Goal: Obtain resource: Download file/media

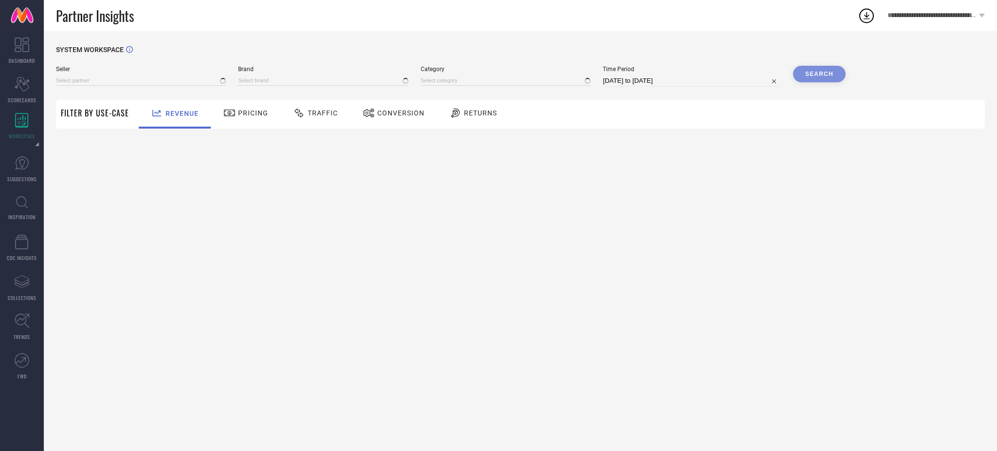
type input "All"
type input "1 STOP FASHION"
type input "All"
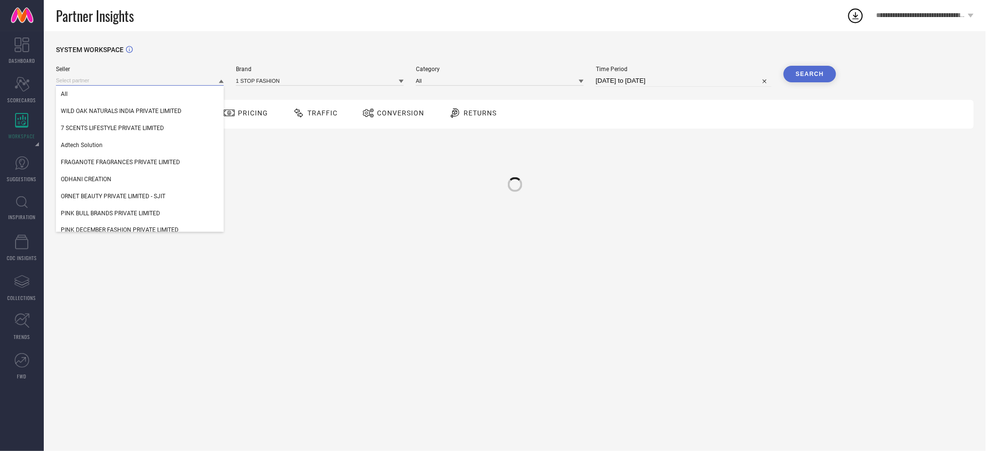
click at [174, 82] on input at bounding box center [140, 80] width 168 height 10
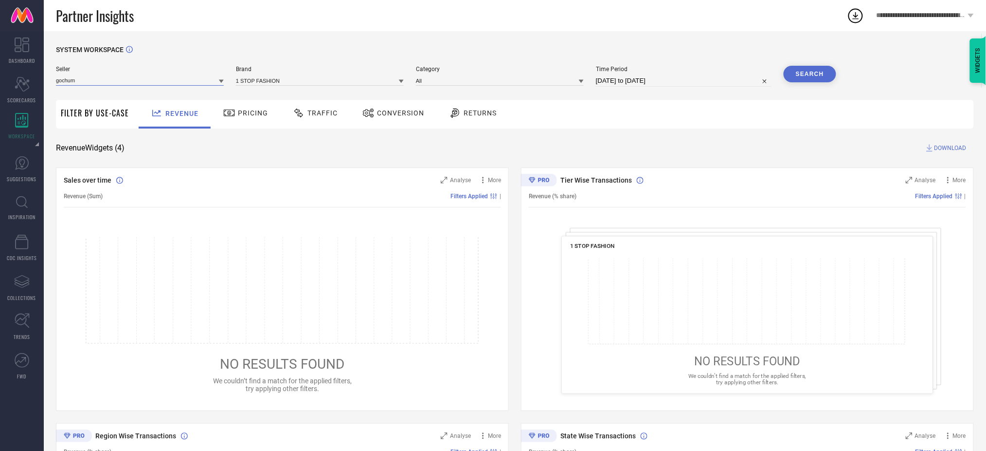
type input "gochums"
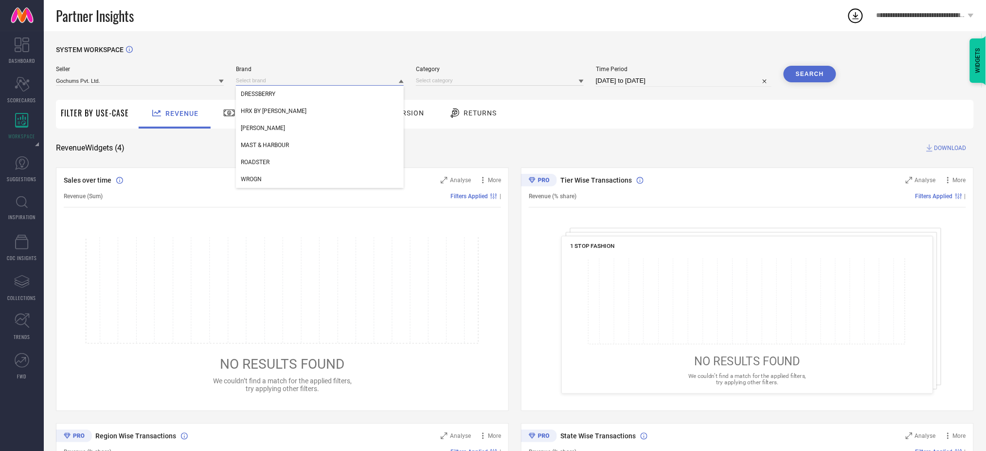
click at [267, 76] on input at bounding box center [320, 80] width 168 height 10
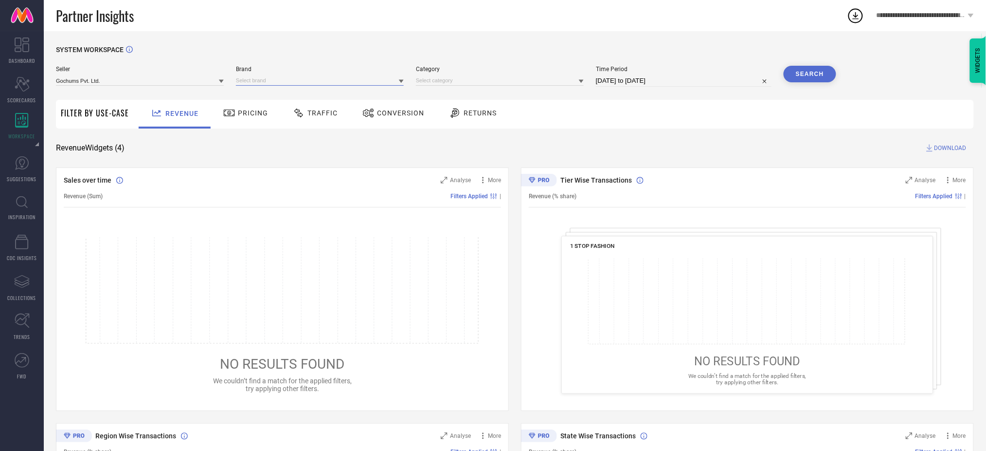
click at [269, 81] on input at bounding box center [320, 80] width 168 height 10
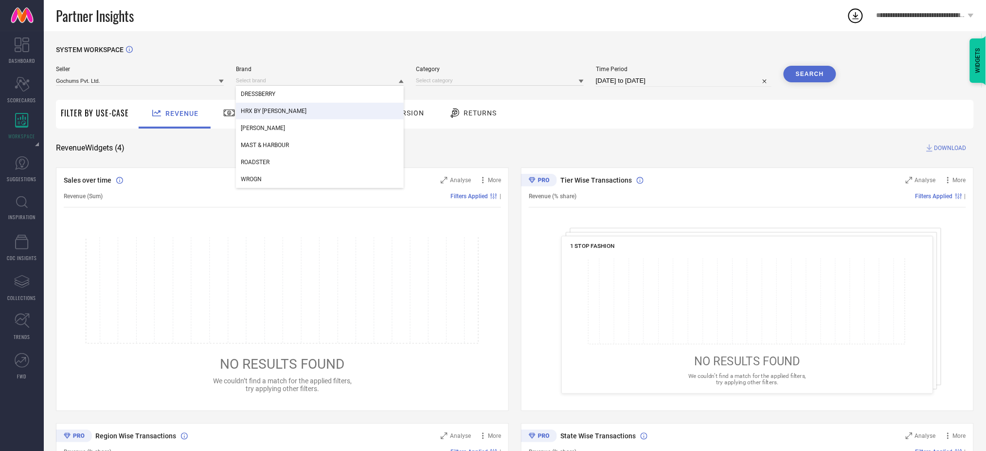
click at [268, 109] on span "HRX BY HRITHIK ROSHAN" at bounding box center [274, 111] width 66 height 7
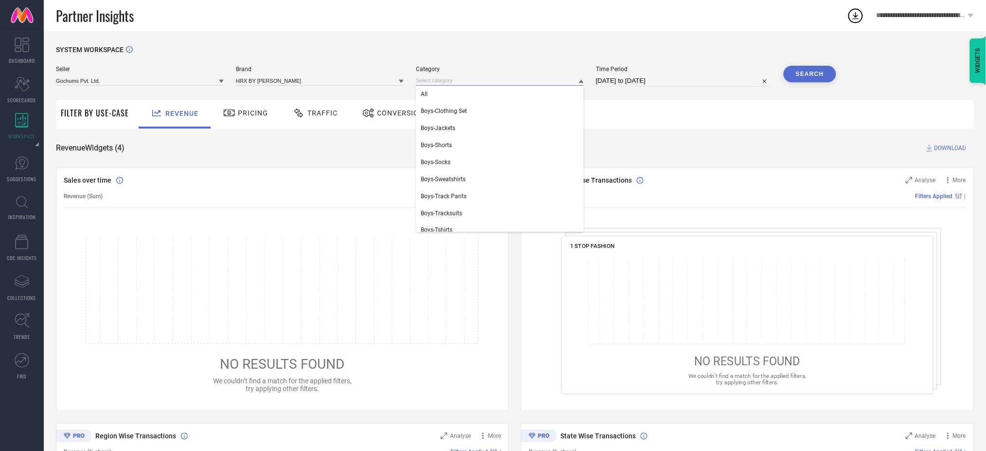
click at [442, 77] on input at bounding box center [500, 80] width 168 height 10
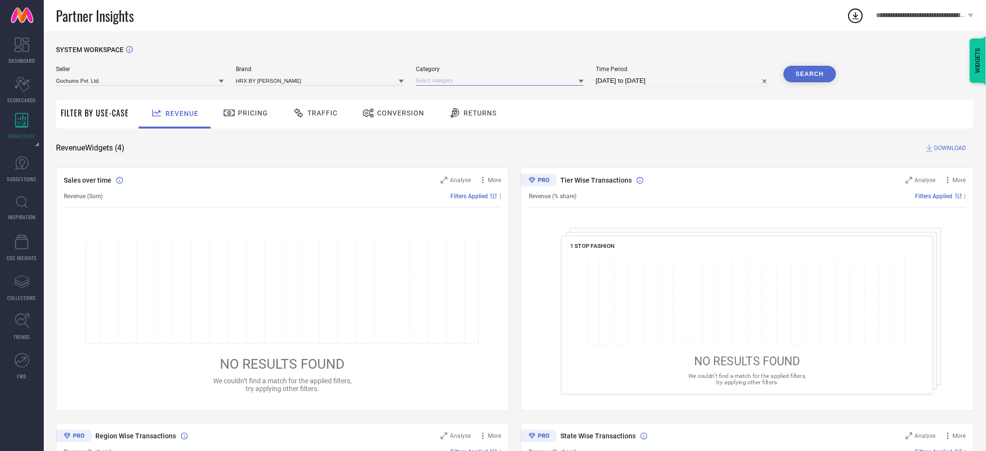
click at [442, 77] on input at bounding box center [500, 80] width 168 height 10
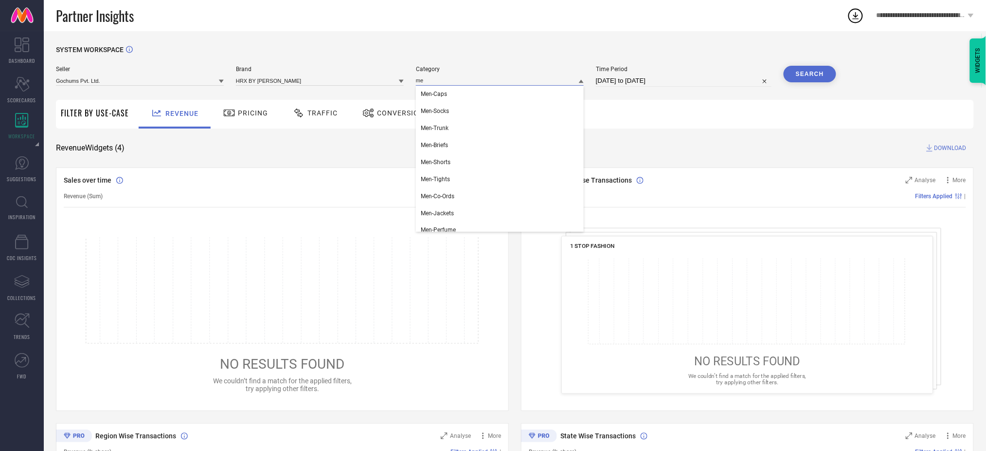
type input "m"
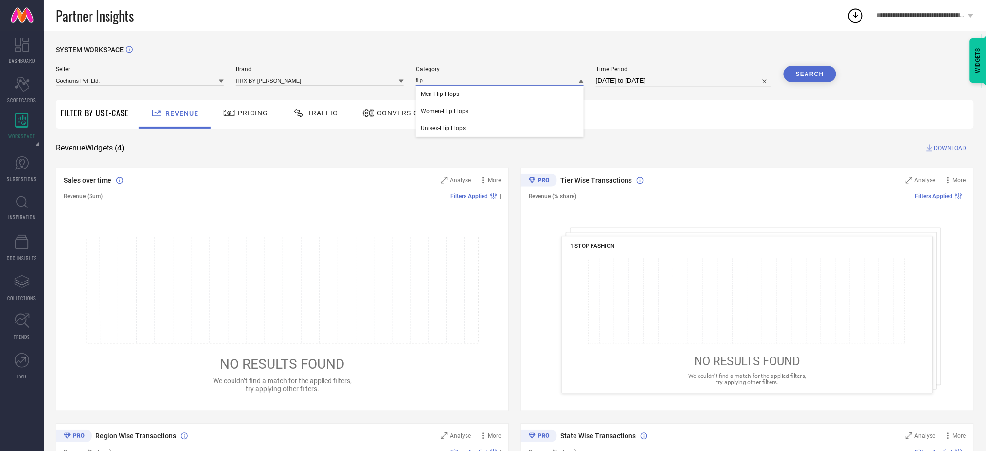
type input "flip"
click at [694, 81] on input "12-07-2025 to 11-08-2025" at bounding box center [684, 81] width 176 height 12
select select "6"
select select "2025"
select select "7"
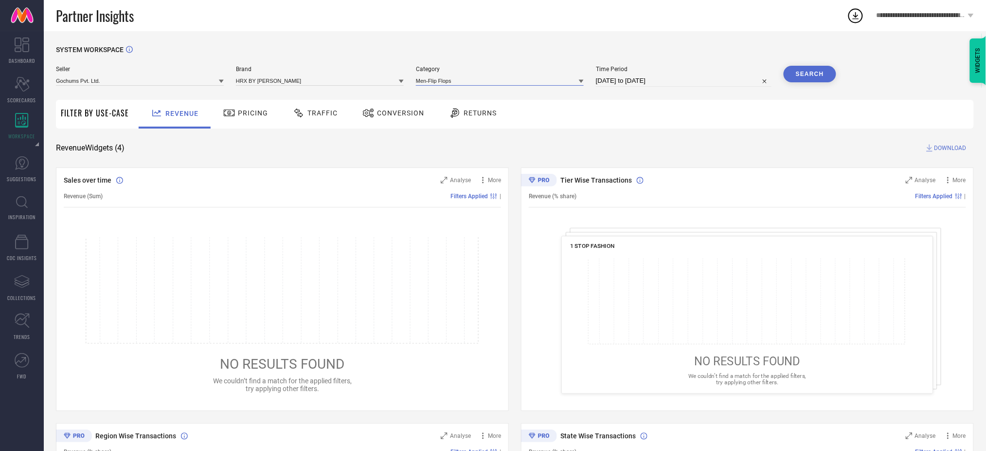
select select "2025"
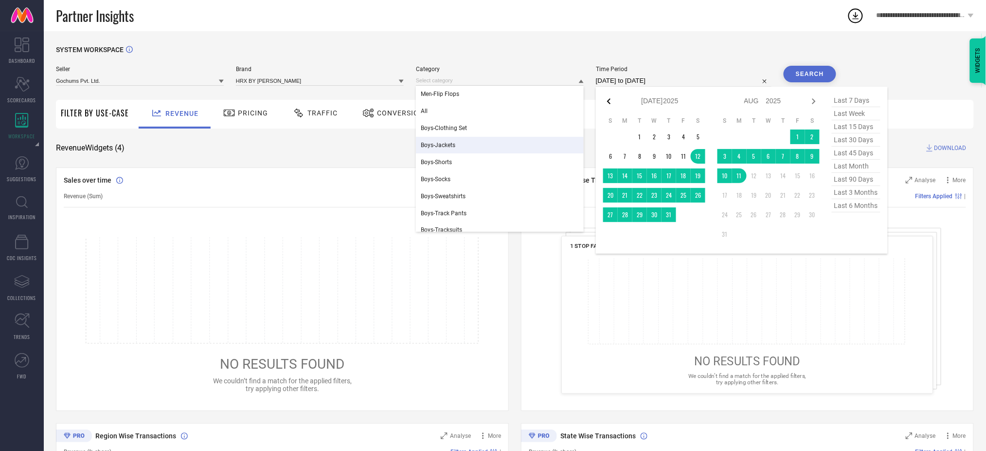
click at [613, 101] on icon at bounding box center [609, 101] width 12 height 12
select select "5"
select select "2025"
select select "6"
select select "2025"
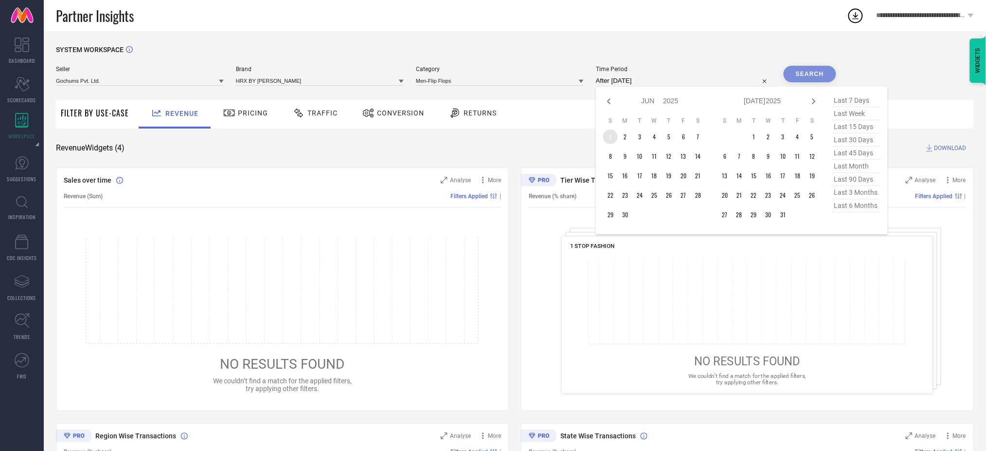
click at [614, 132] on td "1" at bounding box center [610, 136] width 15 height 15
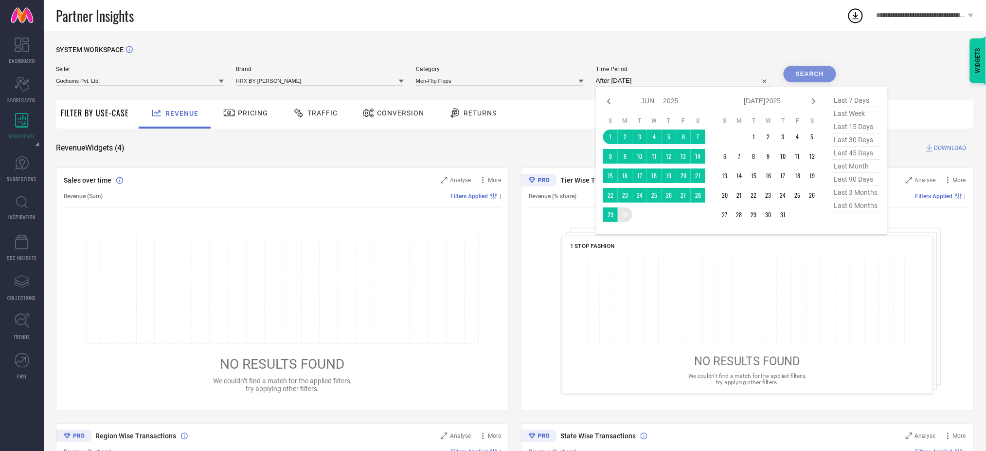
type input "[DATE] to [DATE]"
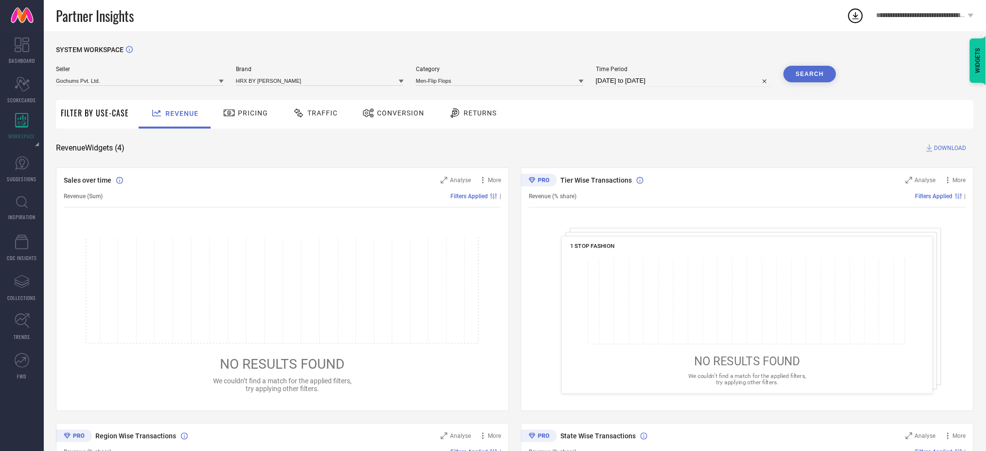
click at [806, 78] on button "Search" at bounding box center [810, 74] width 53 height 17
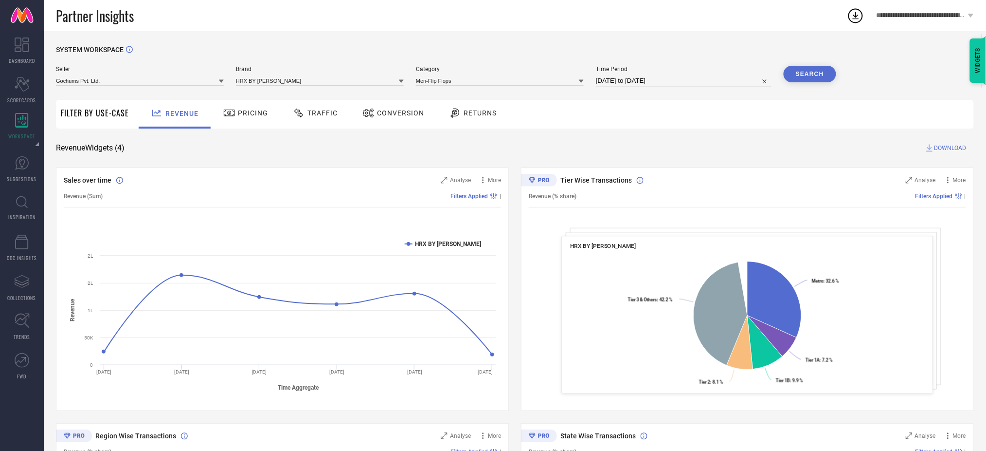
click at [410, 112] on span "Conversion" at bounding box center [400, 113] width 47 height 8
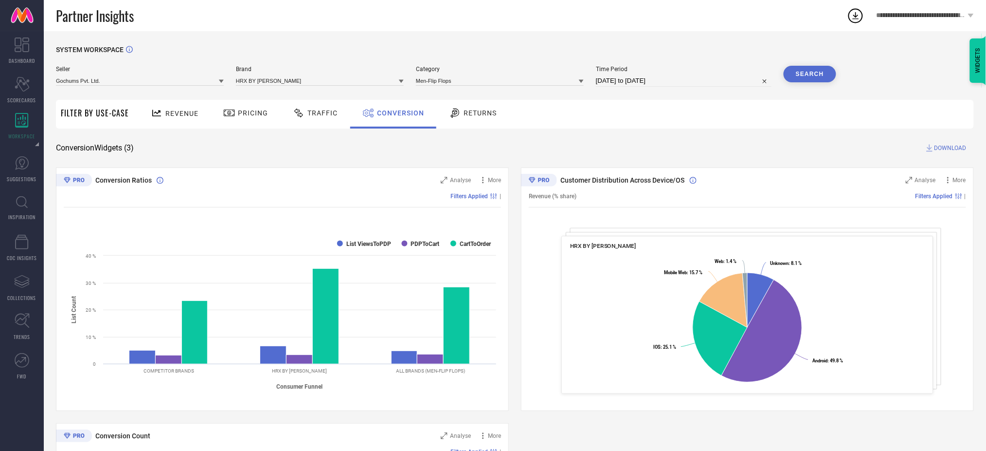
click at [944, 148] on span "DOWNLOAD" at bounding box center [951, 148] width 32 height 10
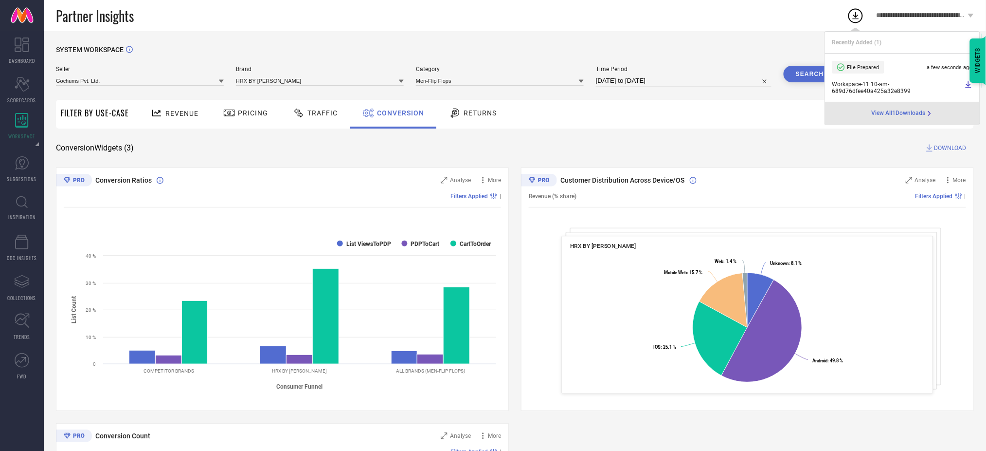
select select "5"
select select "2025"
select select "6"
select select "2025"
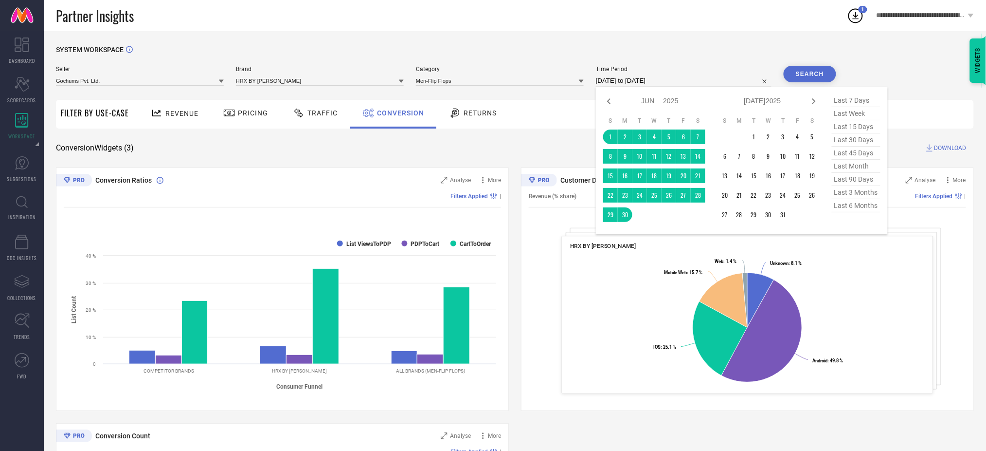
click at [656, 82] on input "[DATE] to [DATE]" at bounding box center [684, 81] width 176 height 12
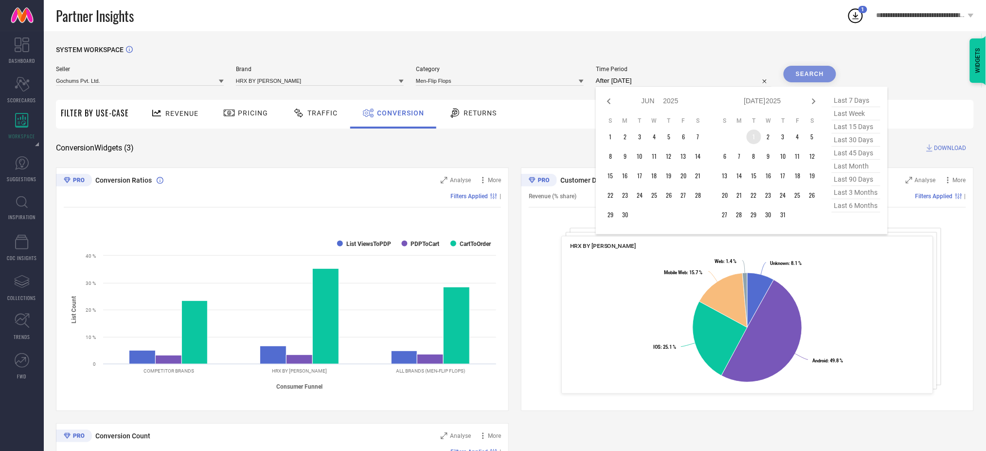
click at [758, 135] on td "1" at bounding box center [754, 136] width 15 height 15
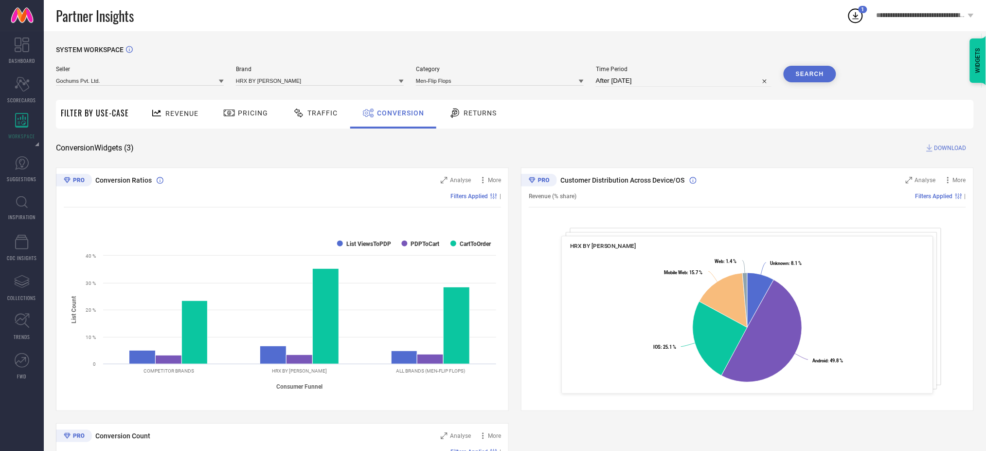
type input "01-07-2025 to 31-07-2025"
click at [804, 73] on button "Search" at bounding box center [810, 74] width 53 height 17
click at [939, 152] on span "DOWNLOAD" at bounding box center [951, 148] width 32 height 10
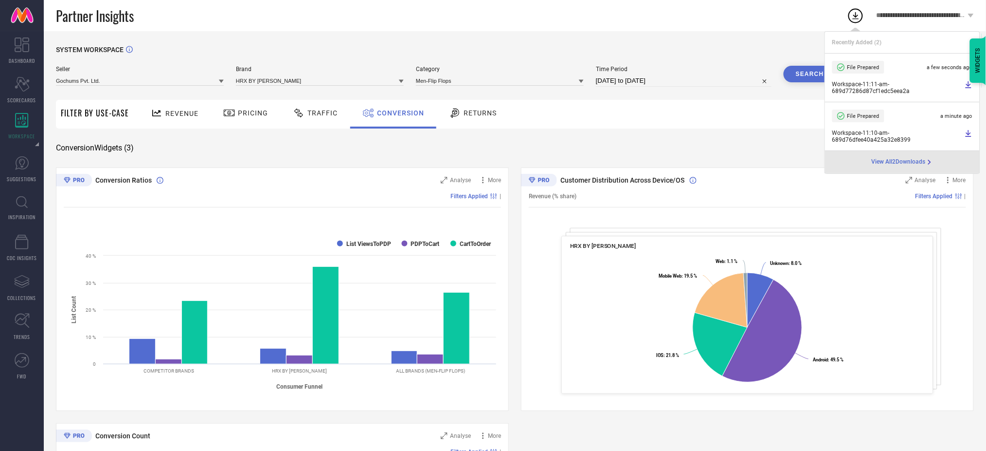
select select "6"
select select "2025"
select select "7"
select select "2025"
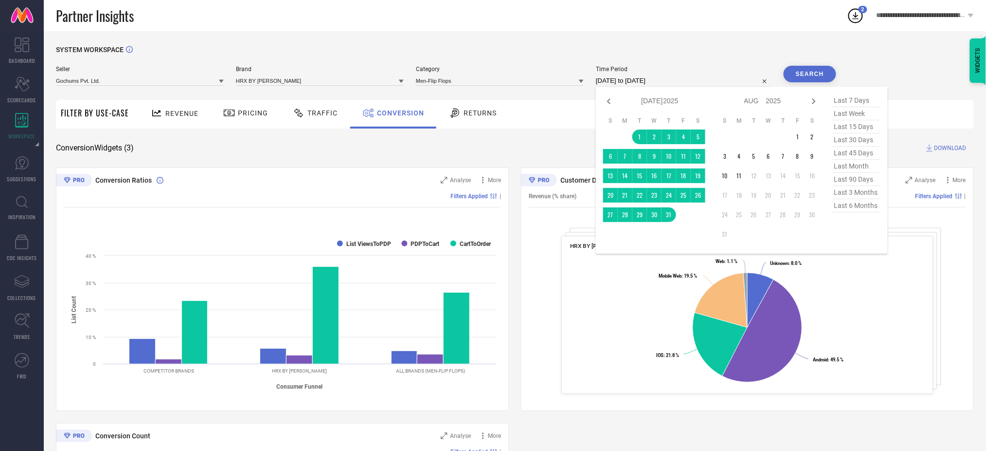
click at [631, 84] on input "01-07-2025 to 31-07-2025" at bounding box center [684, 81] width 176 height 12
click at [612, 104] on icon at bounding box center [609, 101] width 12 height 12
select select "5"
select select "2025"
select select "6"
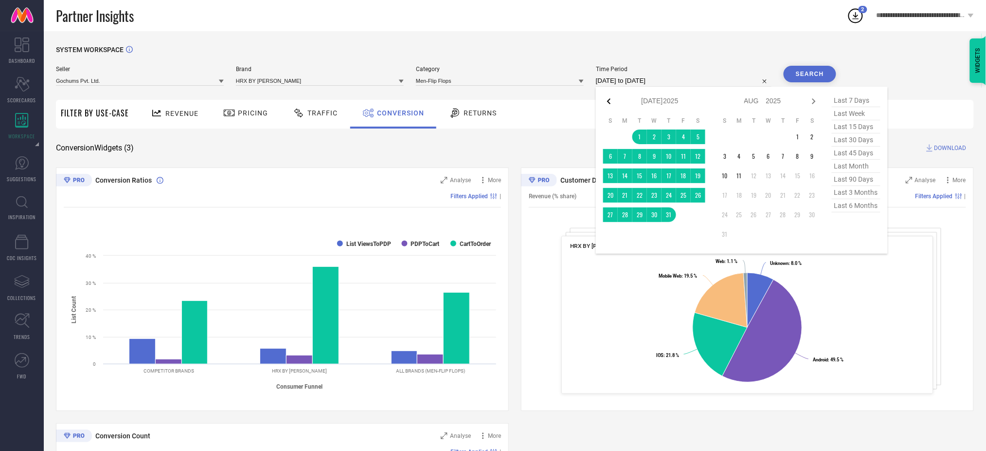
select select "2025"
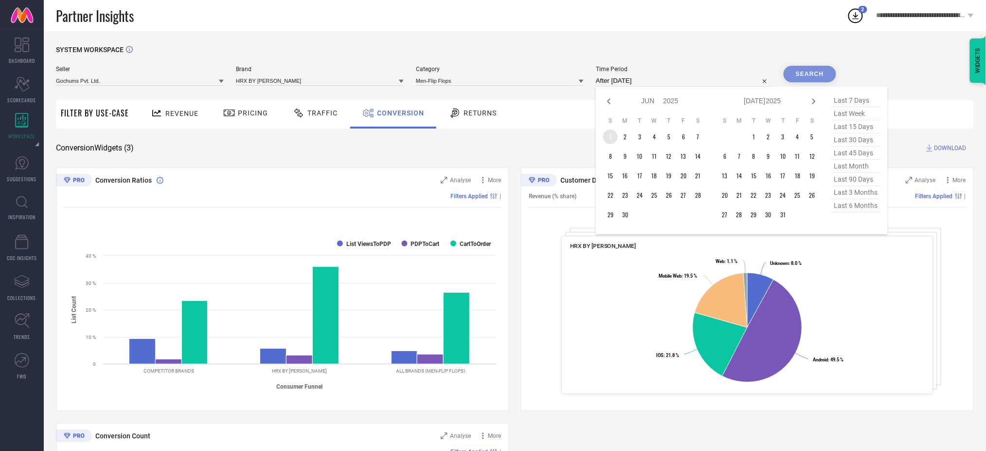
click at [614, 140] on td "1" at bounding box center [610, 136] width 15 height 15
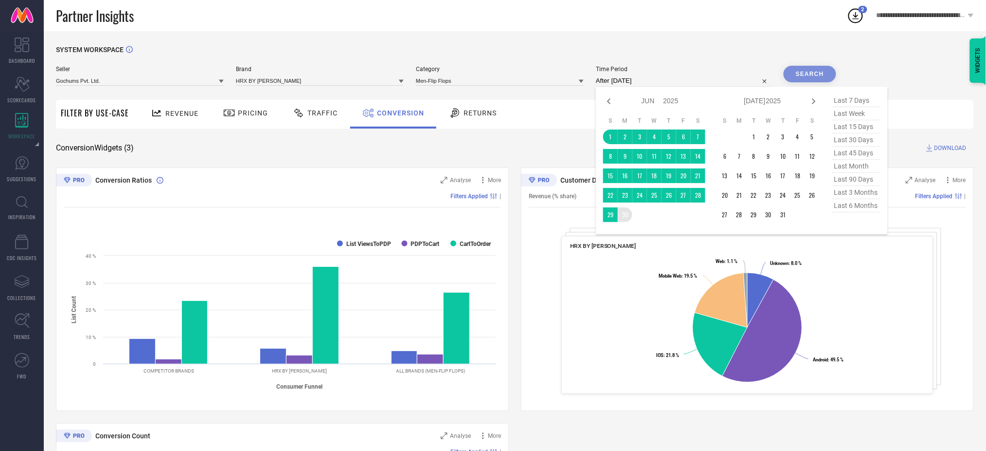
type input "[DATE] to [DATE]"
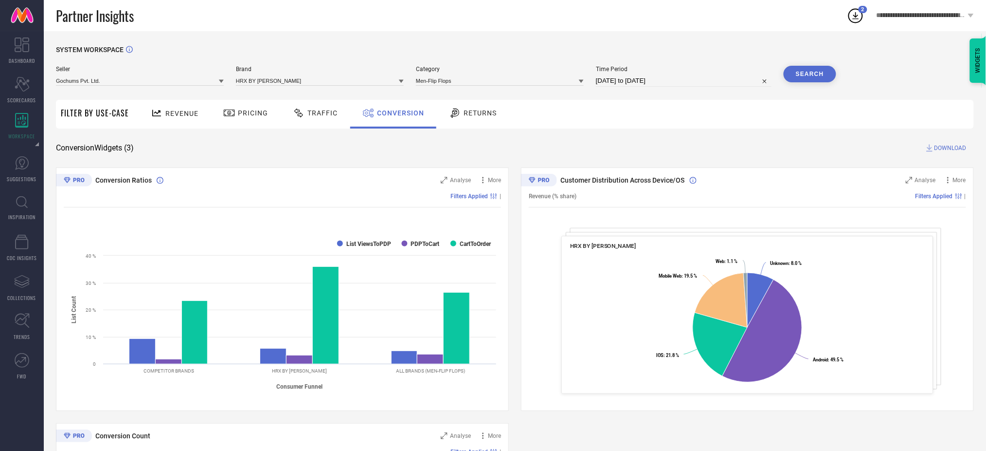
click at [813, 74] on button "Search" at bounding box center [810, 74] width 53 height 17
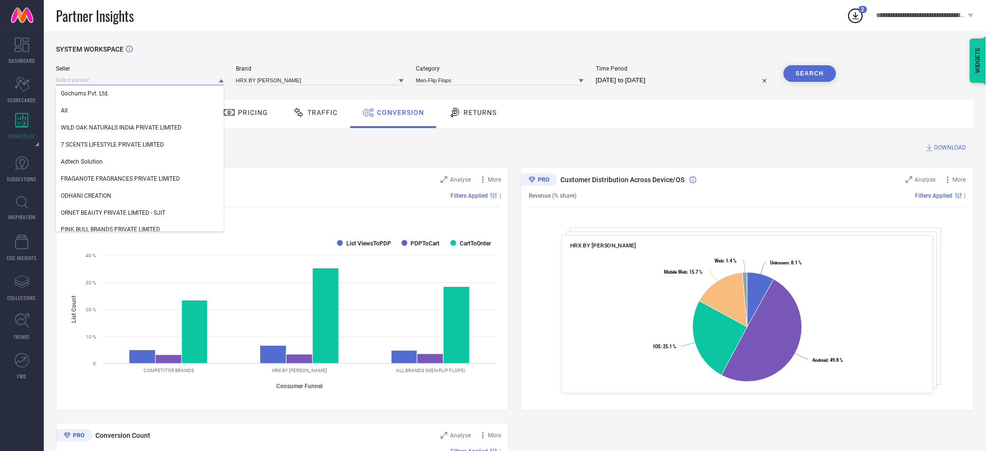
click at [145, 82] on input at bounding box center [140, 80] width 168 height 10
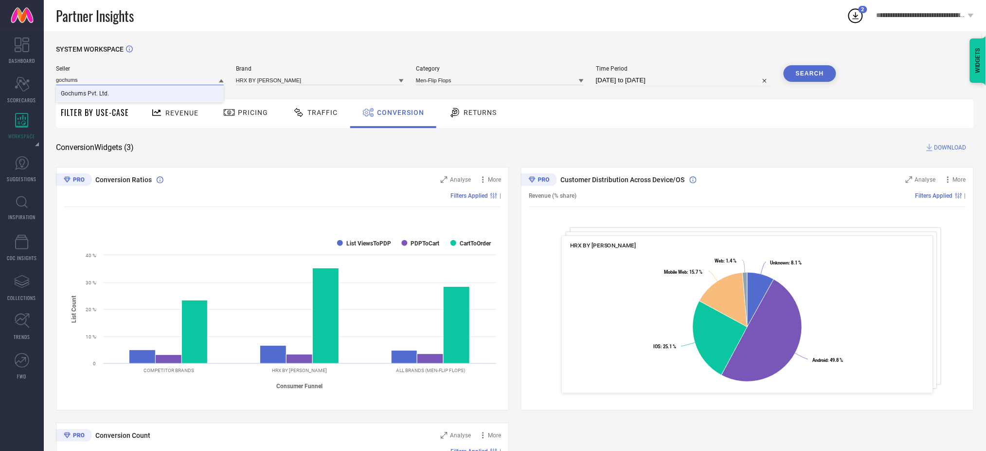
type input "gochums"
click at [178, 90] on div "Gochums Pvt. Ltd." at bounding box center [140, 93] width 168 height 17
click at [272, 71] on span "Brand" at bounding box center [320, 68] width 168 height 7
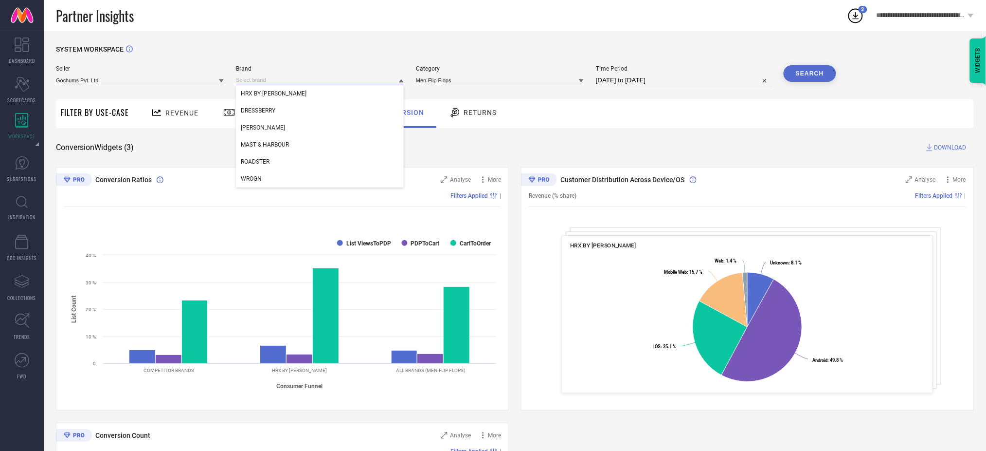
click at [271, 80] on input at bounding box center [320, 80] width 168 height 10
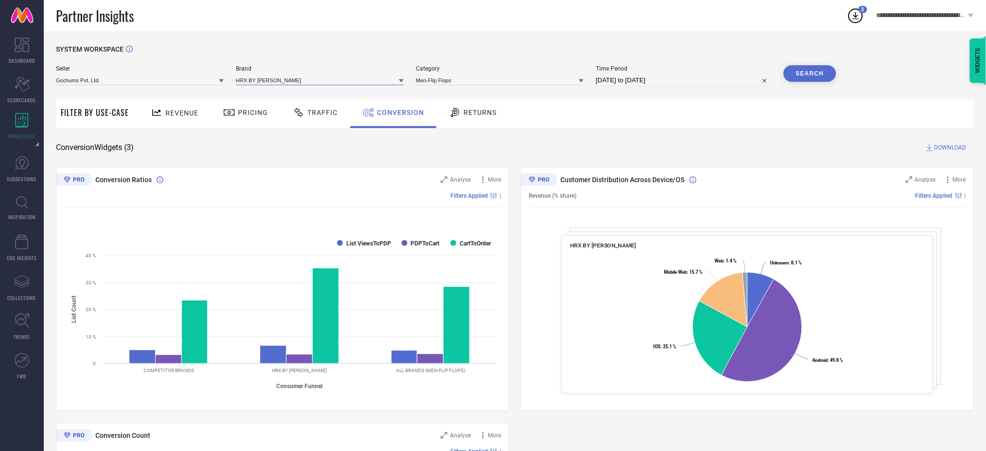
click at [271, 82] on input at bounding box center [320, 80] width 168 height 10
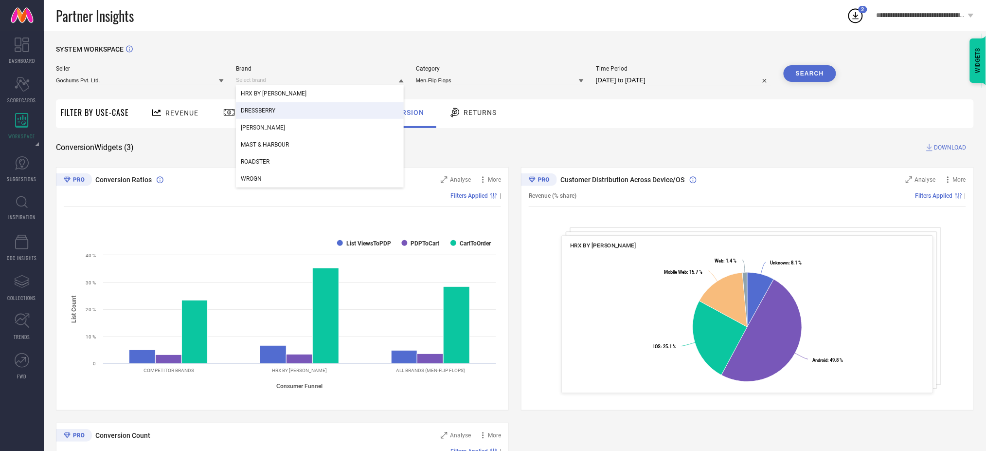
click at [270, 108] on span "DRESSBERRY" at bounding box center [258, 110] width 35 height 7
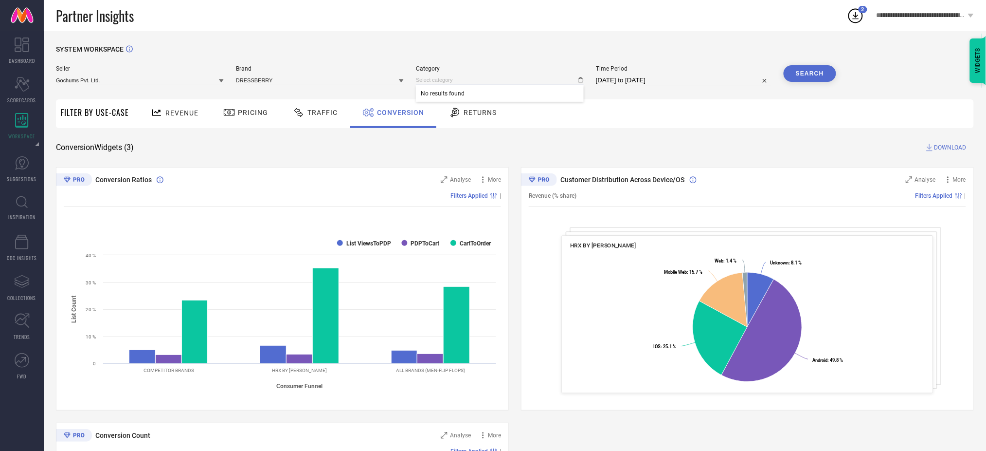
click at [475, 77] on input at bounding box center [500, 80] width 168 height 10
click at [474, 77] on input at bounding box center [500, 80] width 168 height 10
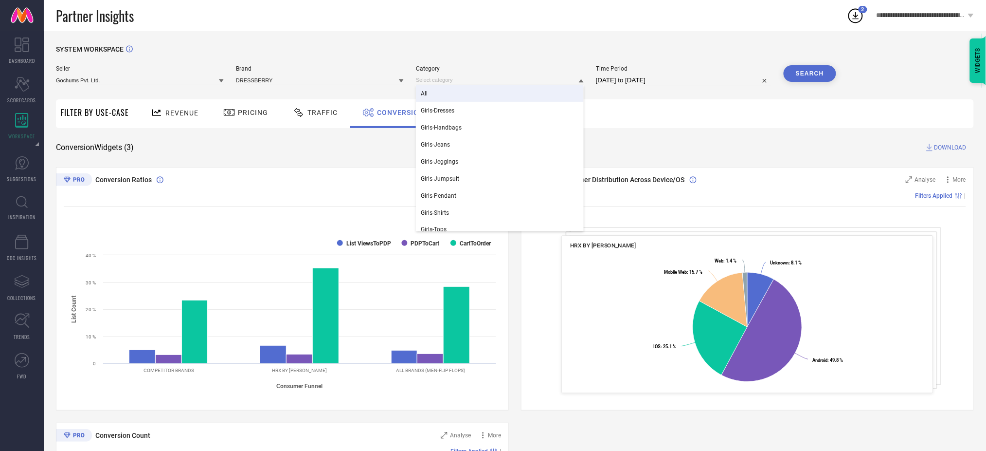
click at [473, 91] on div "All" at bounding box center [500, 93] width 168 height 17
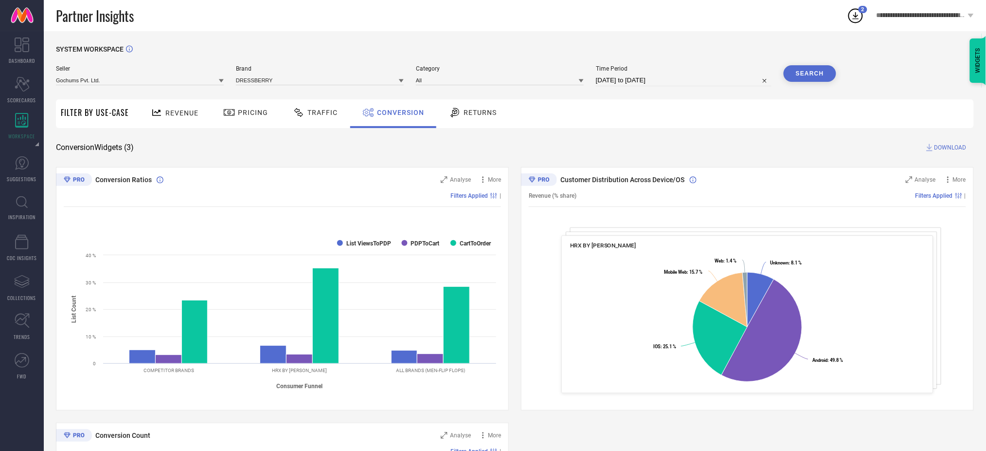
select select "5"
select select "2025"
select select "6"
select select "2025"
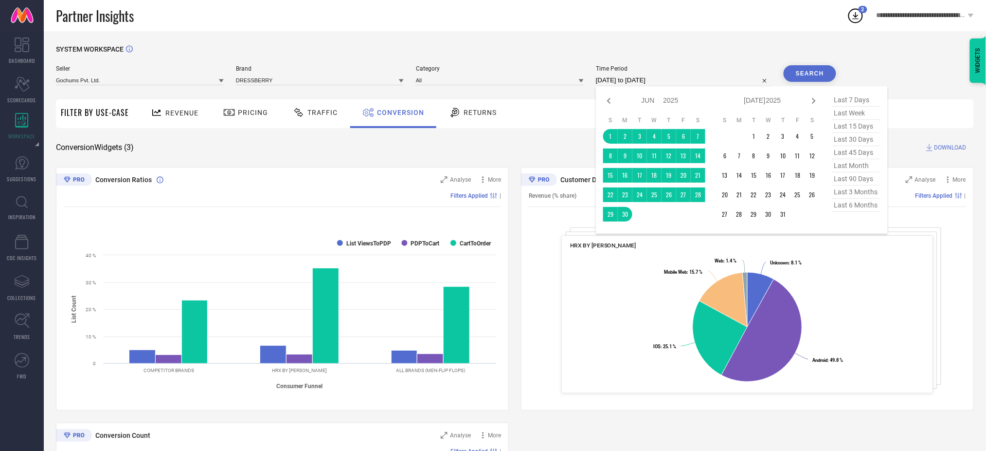
click at [641, 77] on input "[DATE] to [DATE]" at bounding box center [684, 80] width 176 height 12
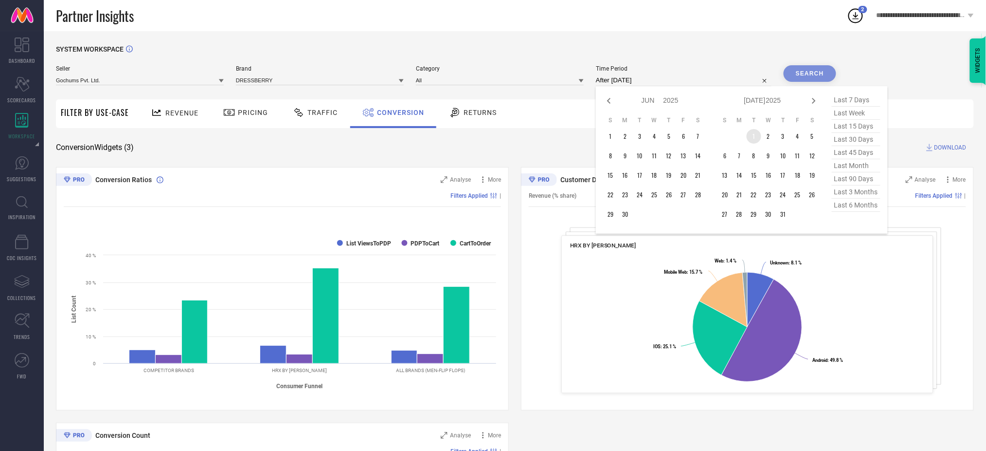
click at [751, 139] on td "1" at bounding box center [754, 136] width 15 height 15
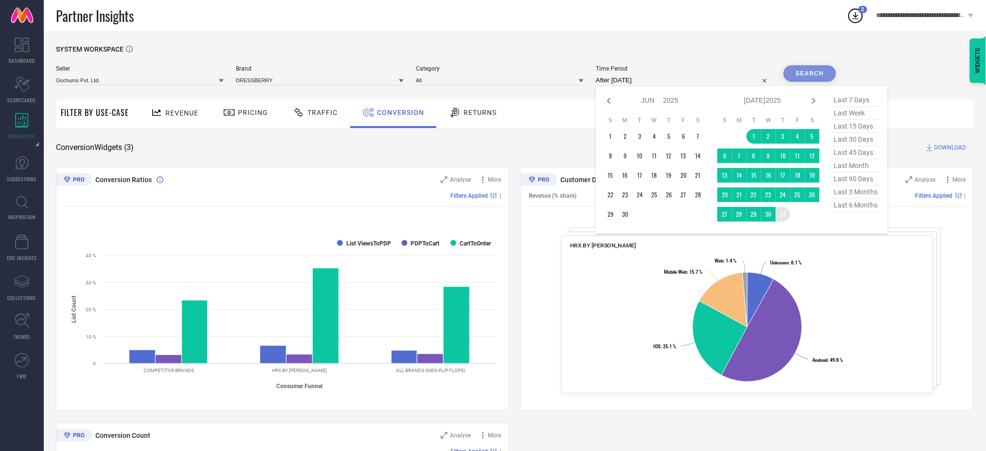
type input "01-07-2025 to 31-07-2025"
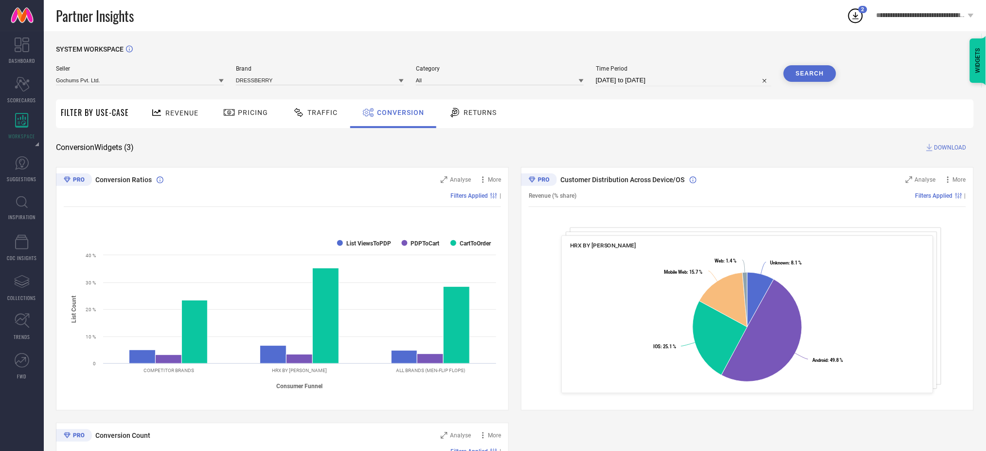
click at [808, 66] on button "Search" at bounding box center [810, 73] width 53 height 17
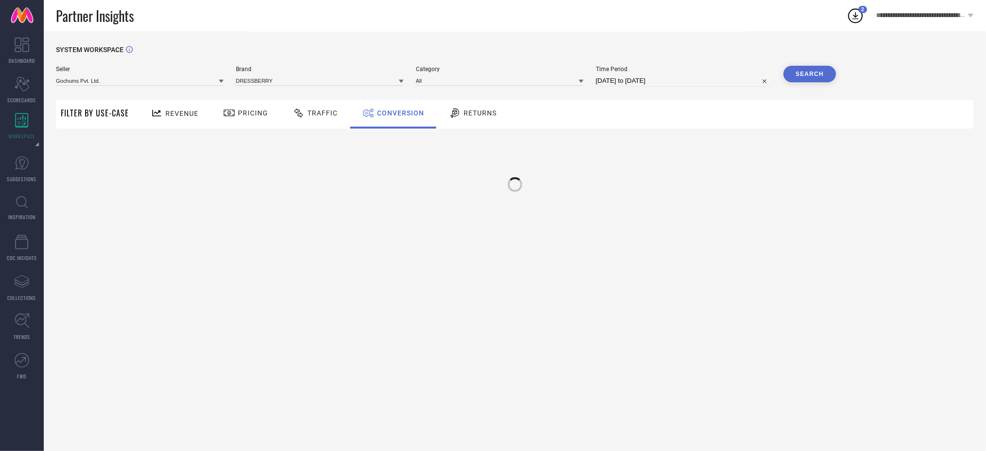
scroll to position [0, 0]
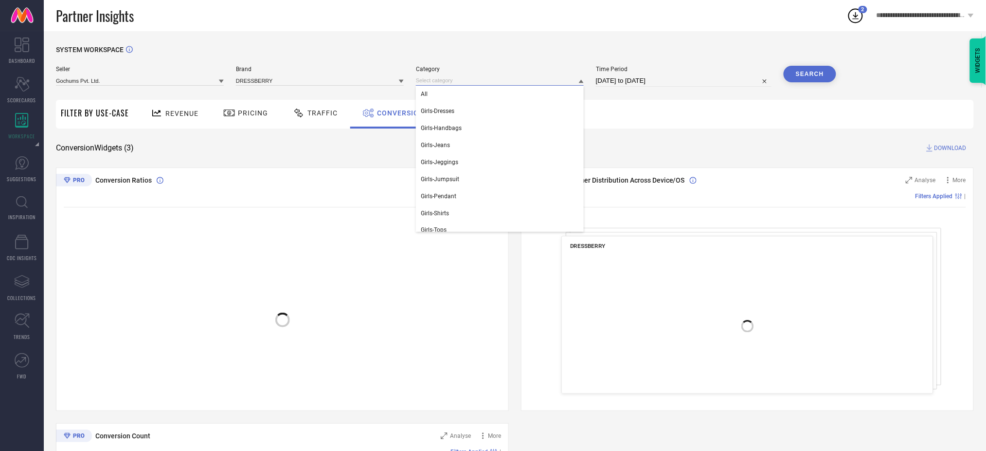
click at [505, 80] on input at bounding box center [500, 80] width 168 height 10
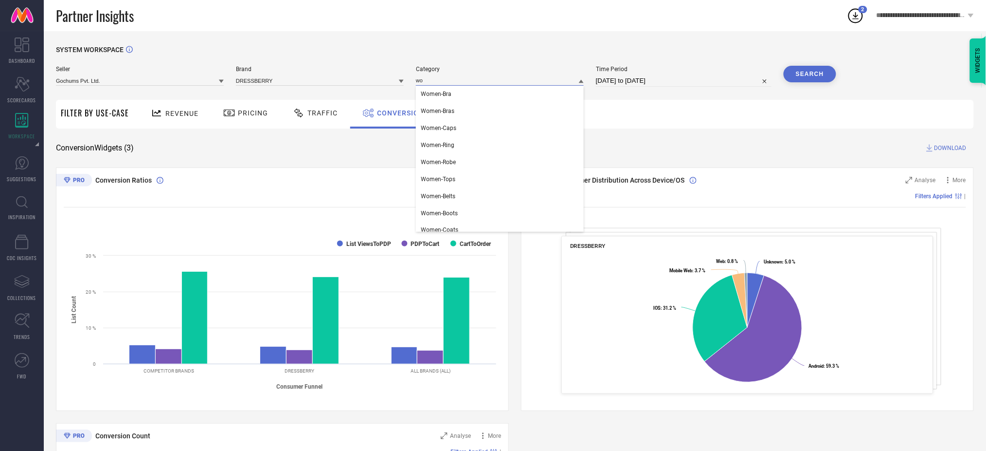
type input "w"
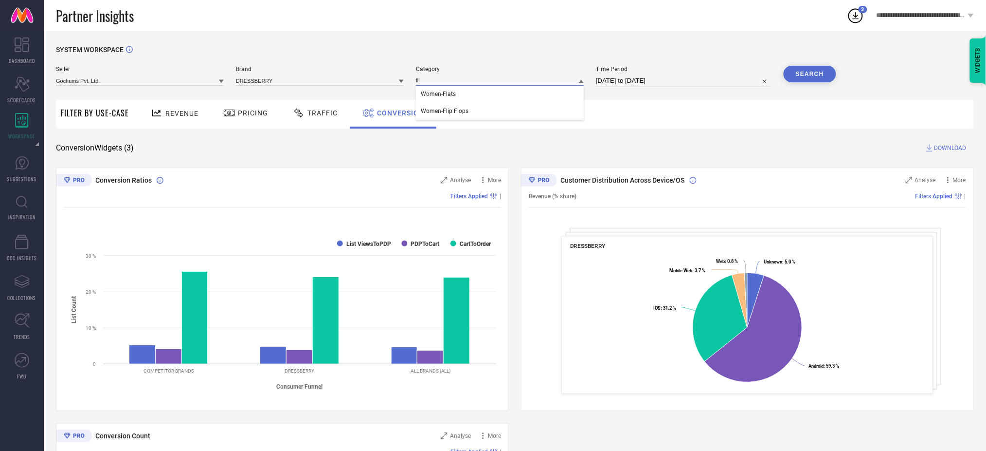
type input "flip"
click at [811, 74] on button "Search" at bounding box center [810, 74] width 53 height 17
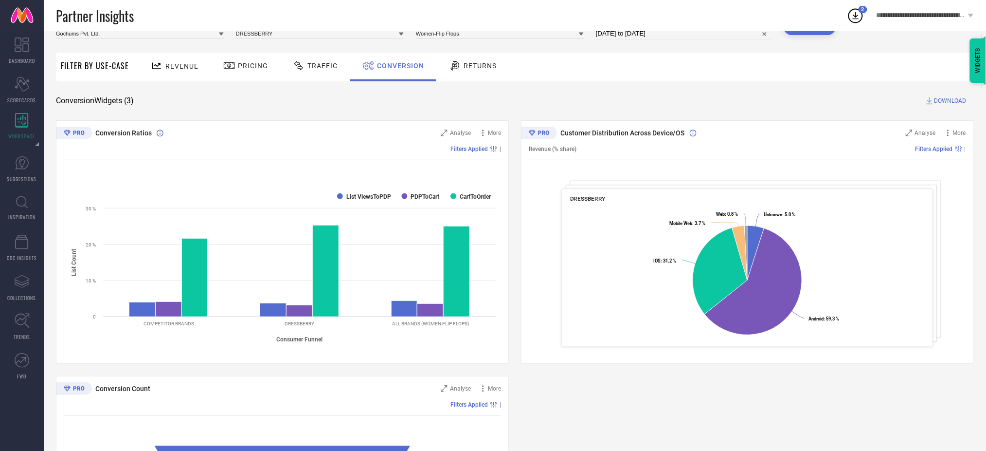
scroll to position [42, 0]
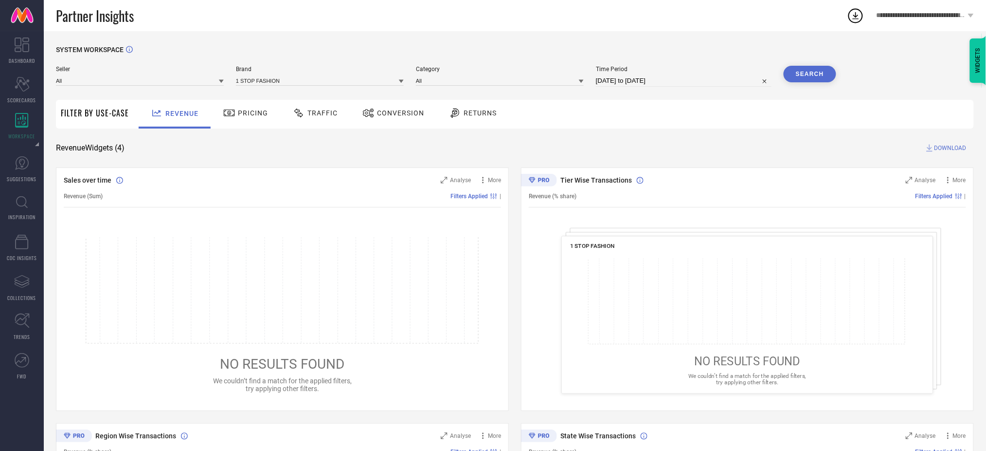
drag, startPoint x: 134, startPoint y: 87, endPoint x: 135, endPoint y: 82, distance: 5.0
click at [135, 82] on div "Seller All Brand 1 STOP FASHION Category All Time Period 12-07-2025 to 11-08-20…" at bounding box center [446, 80] width 781 height 29
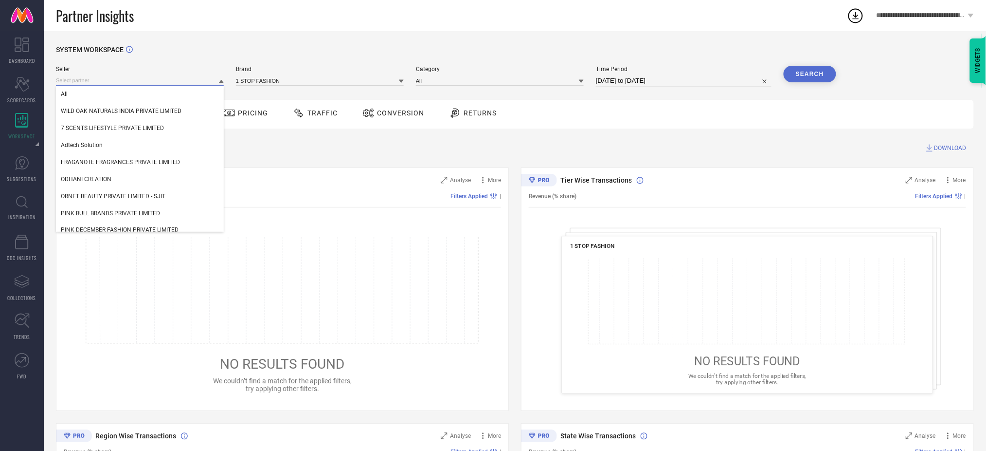
click at [135, 82] on input at bounding box center [140, 80] width 168 height 10
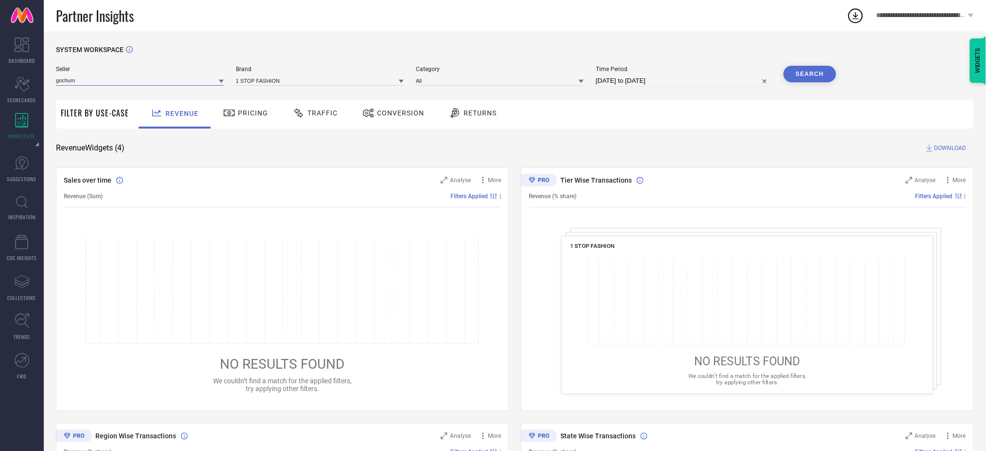
type input "gochums"
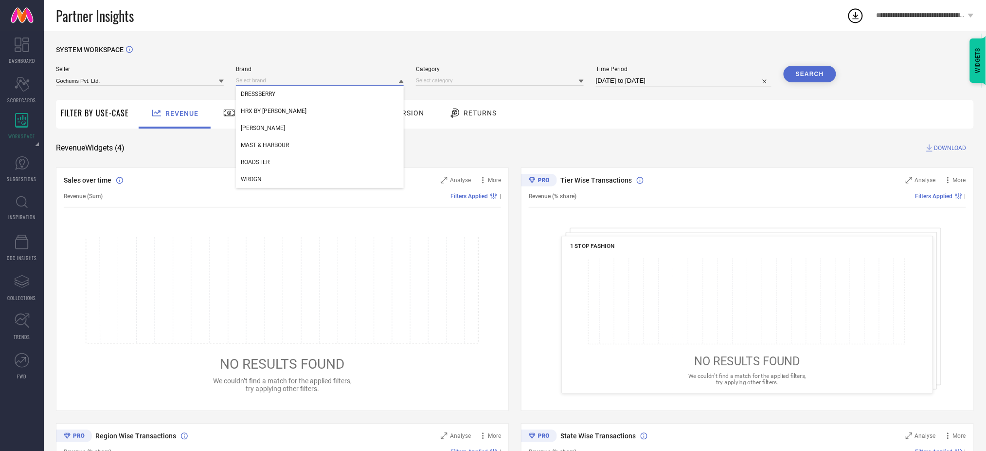
click at [241, 80] on input at bounding box center [320, 80] width 168 height 10
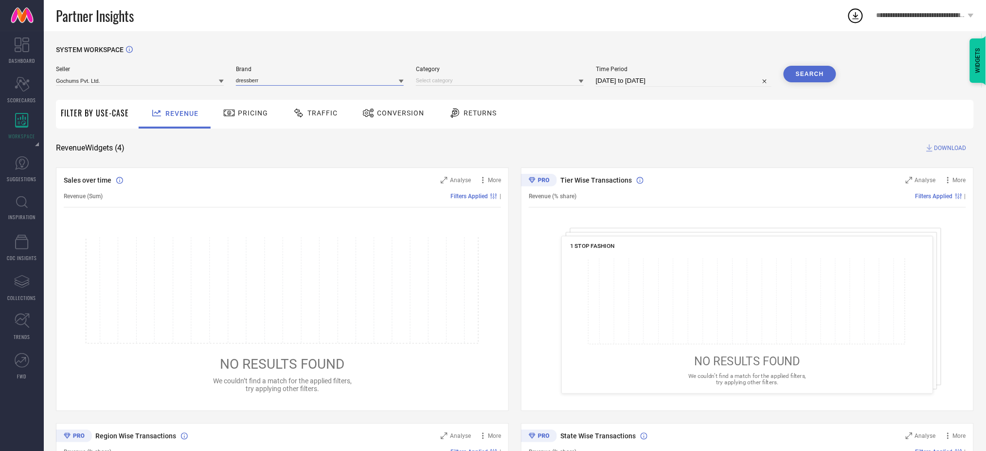
type input "dressberry"
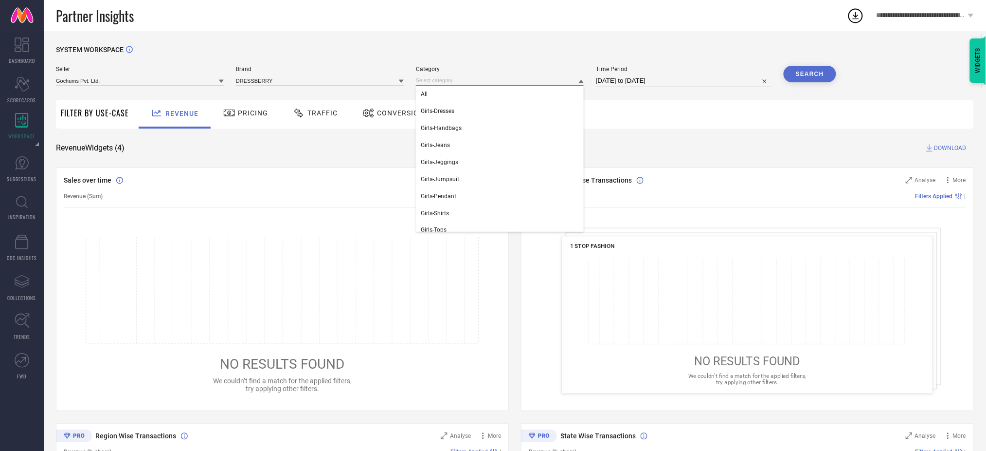
click at [438, 80] on input at bounding box center [500, 80] width 168 height 10
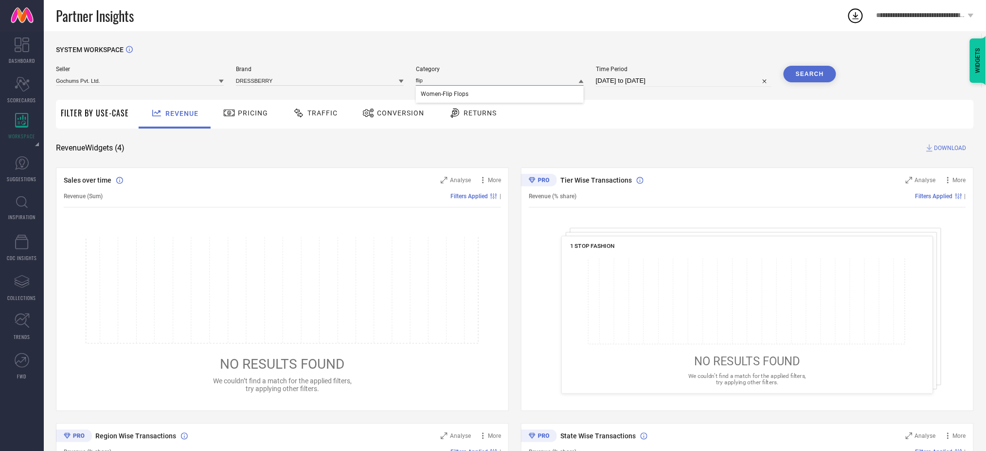
type input "flip"
select select "6"
select select "2025"
select select "7"
select select "2025"
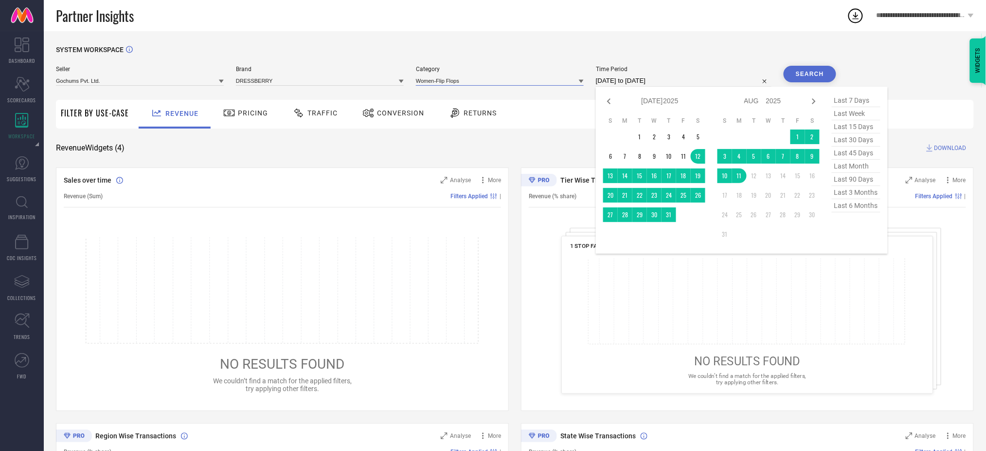
click at [619, 81] on input "12-07-2025 to 11-08-2025" at bounding box center [684, 81] width 176 height 12
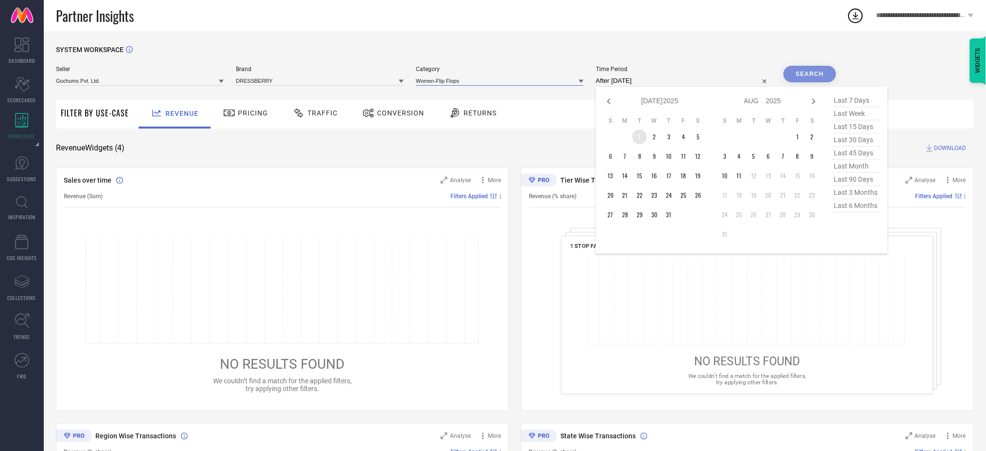
click at [640, 135] on td "1" at bounding box center [640, 136] width 15 height 15
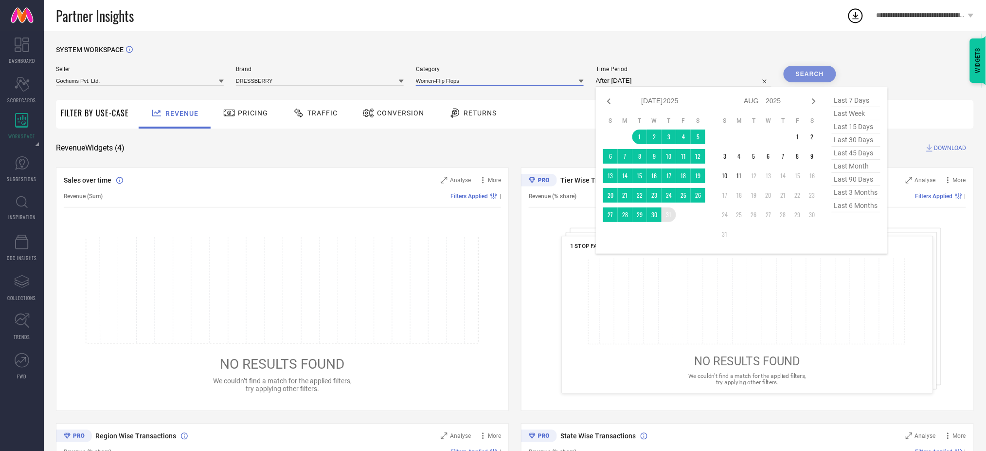
type input "01-07-2025 to 31-07-2025"
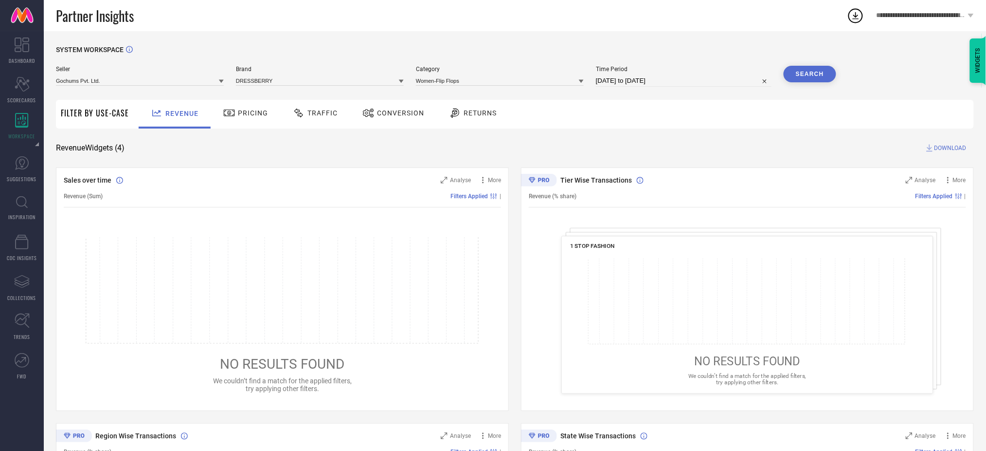
click at [807, 77] on button "Search" at bounding box center [810, 74] width 53 height 17
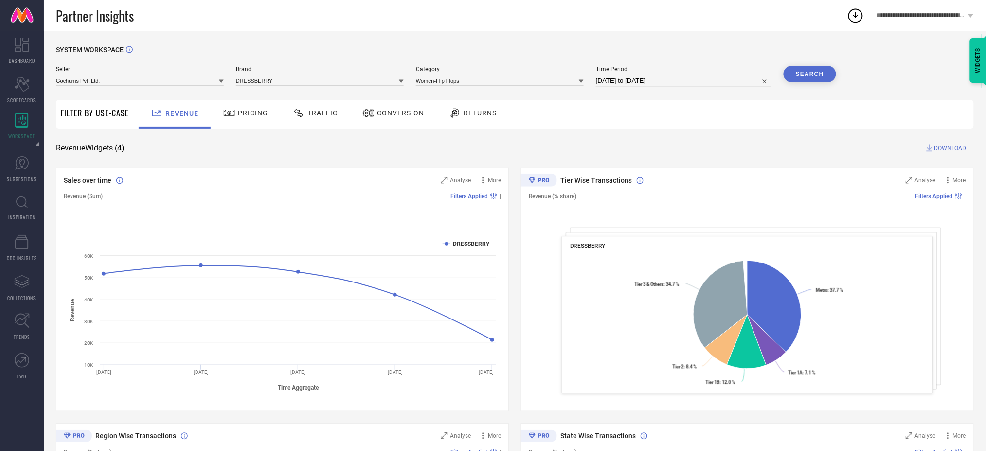
click at [386, 120] on div "Conversion" at bounding box center [393, 113] width 67 height 17
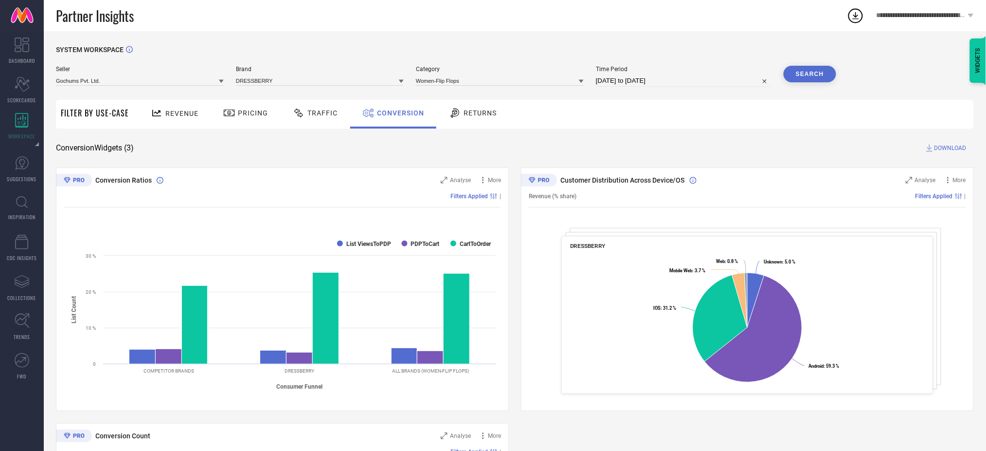
click at [952, 148] on span "DOWNLOAD" at bounding box center [951, 148] width 32 height 10
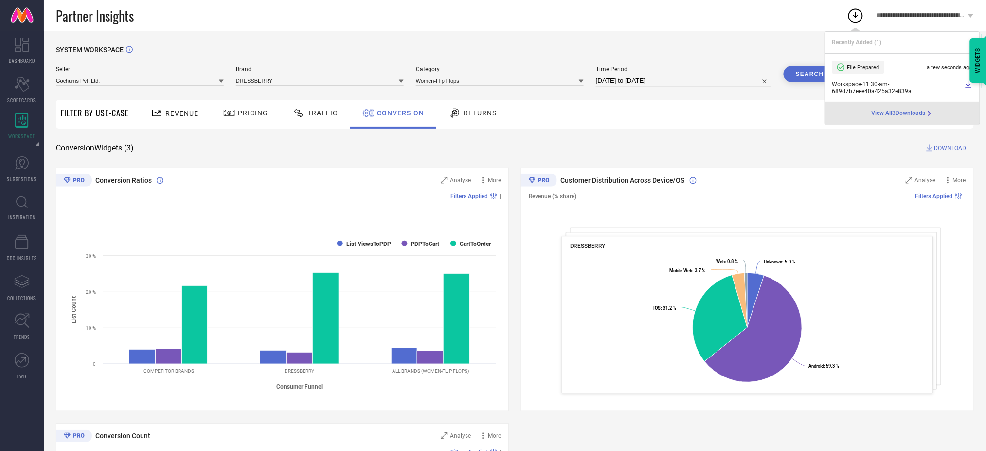
scroll to position [229, 0]
